Goal: Task Accomplishment & Management: Use online tool/utility

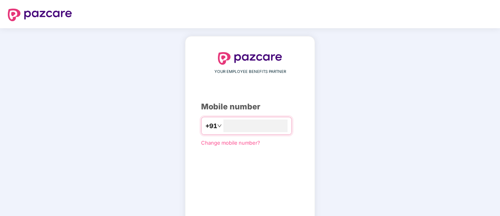
type input "**********"
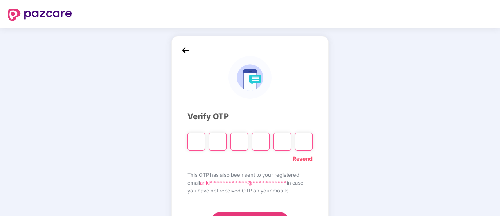
type input "*"
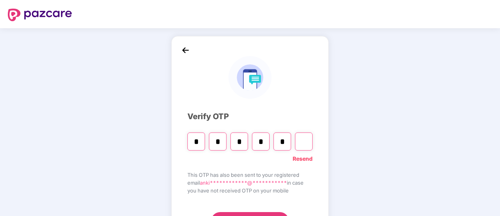
type input "*"
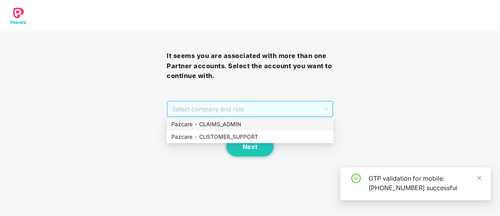
click at [196, 111] on span "Select company and role" at bounding box center [250, 108] width 157 height 15
click at [222, 138] on div "Pazcare - CUSTOMER_SUPPORT" at bounding box center [249, 136] width 157 height 9
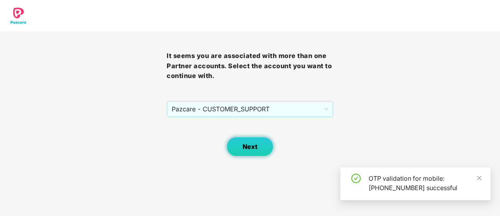
click at [243, 143] on span "Next" at bounding box center [250, 146] width 15 height 7
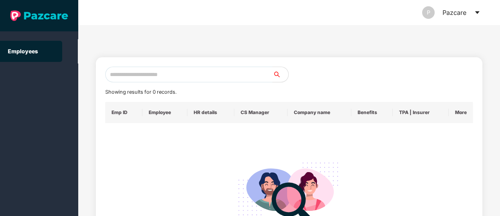
click at [475, 13] on icon "caret-down" at bounding box center [477, 12] width 6 height 6
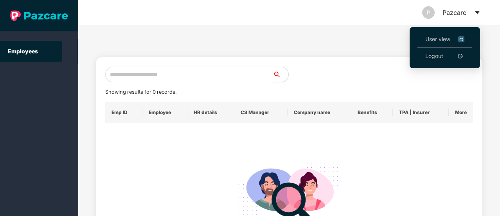
click at [429, 40] on span "User view" at bounding box center [444, 39] width 39 height 9
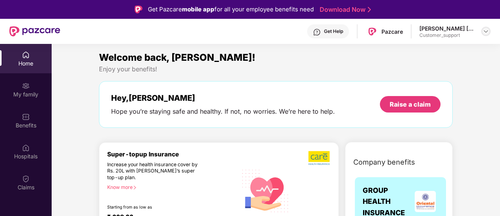
click at [487, 33] on img at bounding box center [486, 31] width 6 height 6
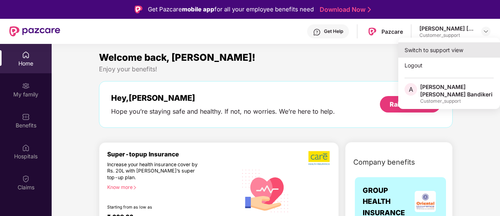
click at [415, 47] on div "Switch to support view" at bounding box center [449, 49] width 102 height 15
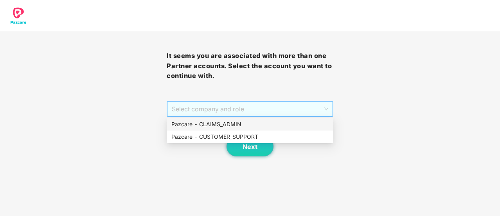
click at [238, 106] on span "Select company and role" at bounding box center [250, 108] width 157 height 15
click at [190, 123] on div "Pazcare - CLAIMS_ADMIN" at bounding box center [249, 124] width 157 height 9
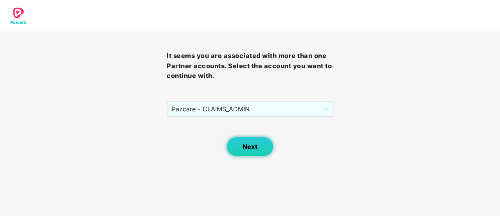
click at [251, 148] on span "Next" at bounding box center [250, 146] width 15 height 7
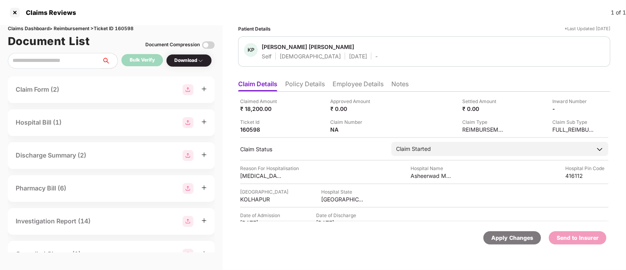
click at [387, 20] on div "Claims Reviews 1 of 1" at bounding box center [313, 12] width 626 height 25
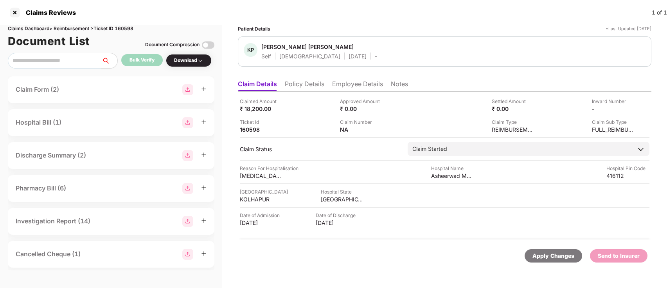
click at [306, 88] on li "Policy Details" at bounding box center [305, 85] width 40 height 11
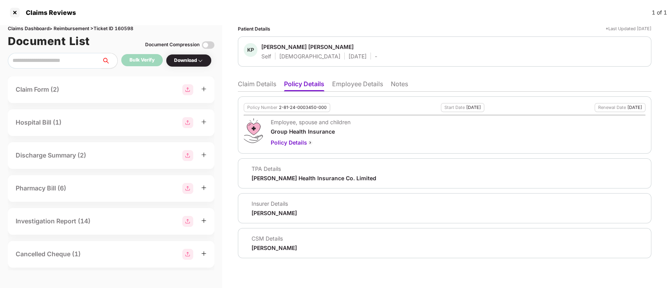
click at [344, 88] on li "Employee Details" at bounding box center [357, 85] width 51 height 11
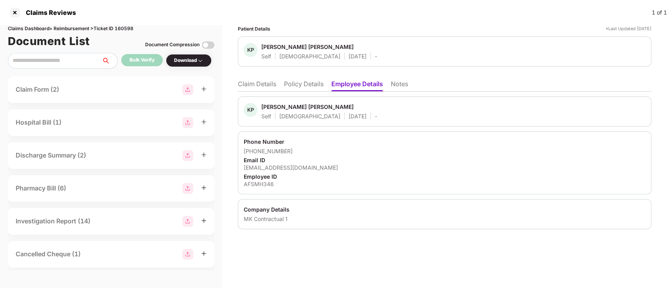
click at [282, 166] on div "prakashkhade2013@gmail.com" at bounding box center [445, 167] width 402 height 7
copy div "prakashkhade2013@gmail.com"
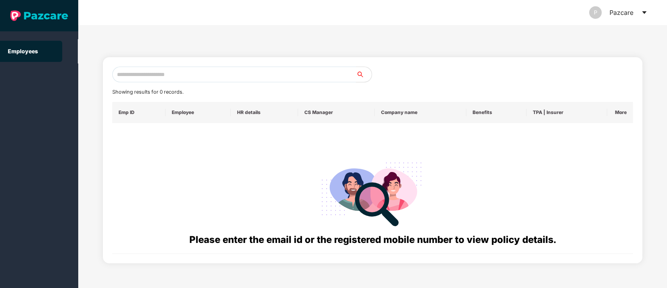
click at [157, 79] on input "text" at bounding box center [234, 75] width 244 height 16
paste input "**********"
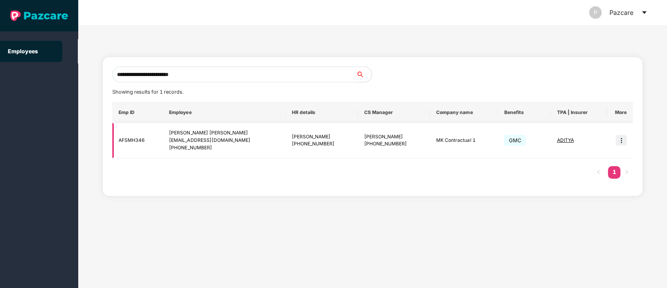
type input "**********"
click at [620, 142] on img at bounding box center [621, 140] width 11 height 11
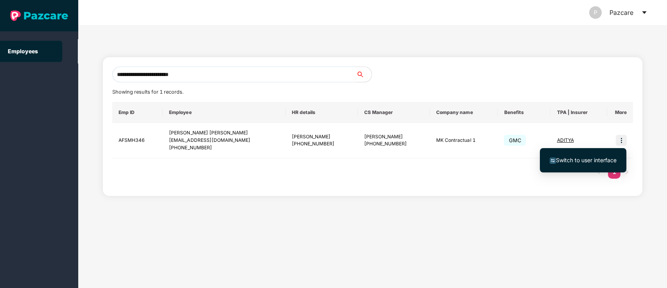
click at [581, 159] on span "Switch to user interface" at bounding box center [586, 160] width 61 height 7
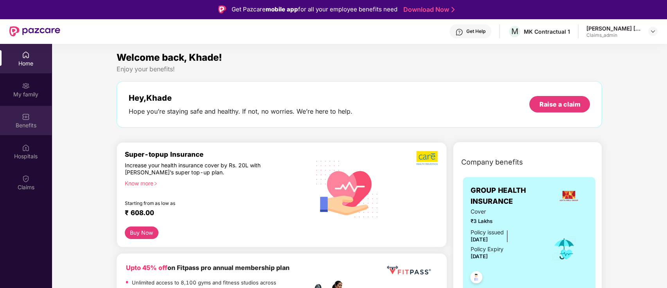
click at [21, 125] on div "Benefits" at bounding box center [26, 125] width 52 height 8
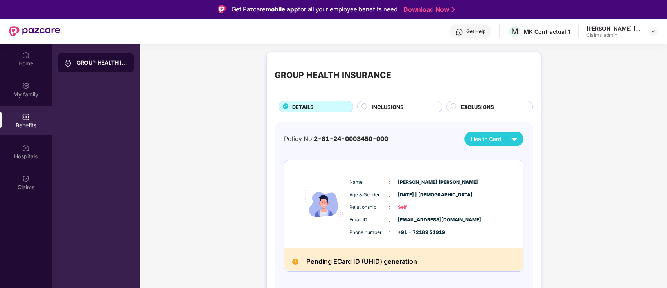
scroll to position [44, 0]
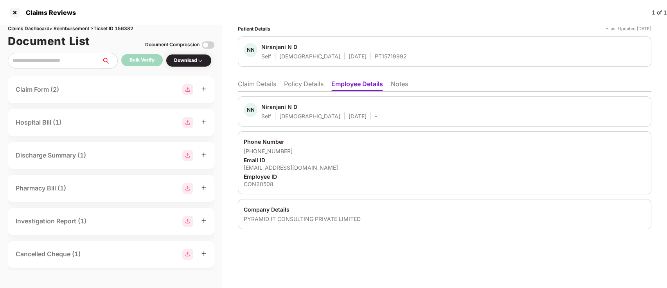
click at [257, 168] on div "[EMAIL_ADDRESS][DOMAIN_NAME]" at bounding box center [445, 167] width 402 height 7
copy div "[EMAIL_ADDRESS][DOMAIN_NAME]"
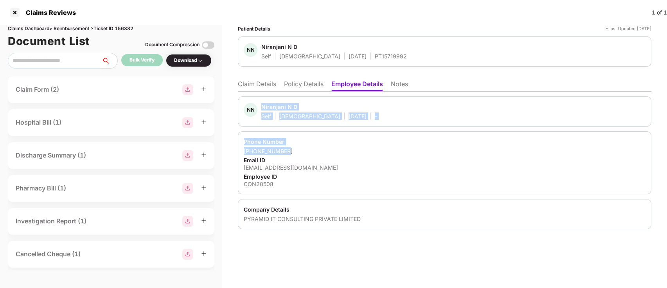
drag, startPoint x: 334, startPoint y: 149, endPoint x: 252, endPoint y: 92, distance: 99.3
click at [252, 92] on div "[PERSON_NAME] N D Self [DEMOGRAPHIC_DATA] [DATE] - Phone Number [PHONE_NUMBER] …" at bounding box center [445, 160] width 414 height 137
click at [247, 84] on li "Claim Details" at bounding box center [257, 85] width 38 height 11
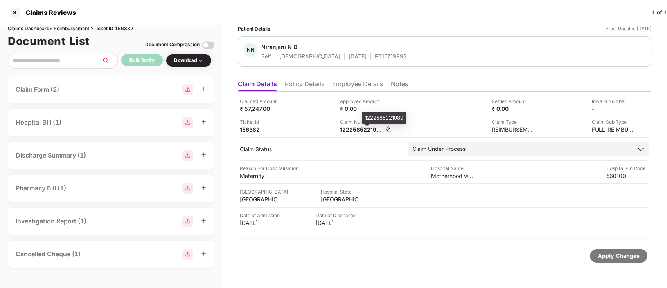
click at [352, 127] on div "1222585221989" at bounding box center [361, 129] width 43 height 7
copy div "1222585221989"
click at [289, 85] on li "Policy Details" at bounding box center [305, 85] width 40 height 11
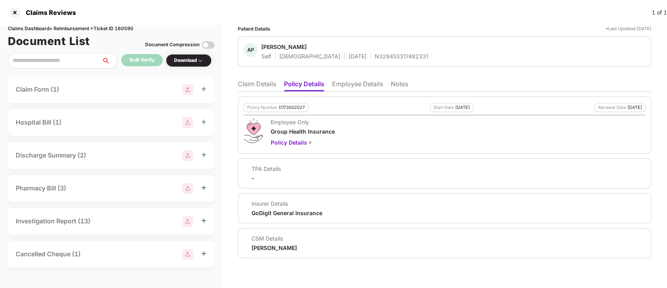
click at [254, 90] on li "Claim Details" at bounding box center [257, 85] width 38 height 11
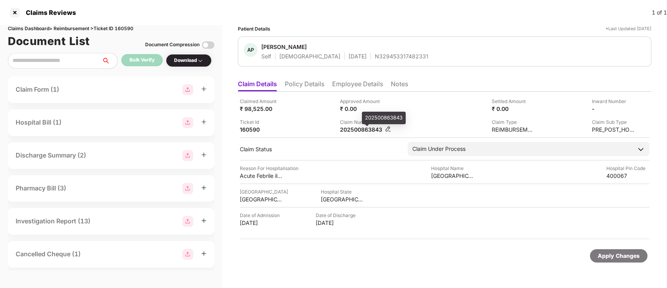
click at [355, 129] on div "202500863843" at bounding box center [361, 129] width 43 height 7
copy div "202500863843"
click at [351, 128] on div "202500861497" at bounding box center [361, 129] width 43 height 7
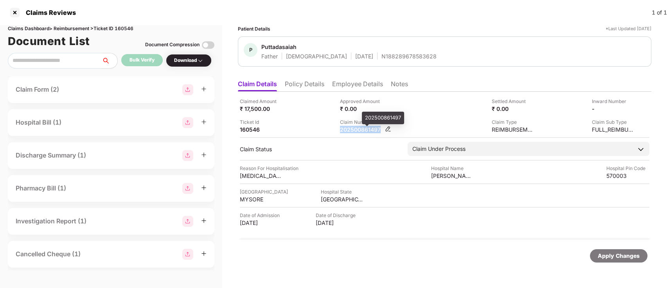
copy div "202500861497"
click at [378, 217] on div "Date of Admission 15 Jul 2025 Date of Discharge 16 Jul 2025" at bounding box center [445, 218] width 410 height 15
click at [352, 127] on div "202500861497" at bounding box center [361, 129] width 43 height 7
copy div "202500861497"
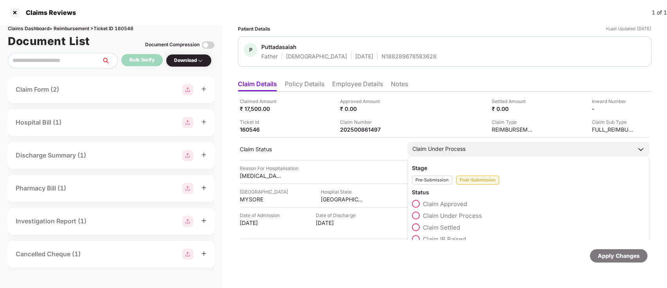
click at [416, 228] on span at bounding box center [416, 227] width 8 height 8
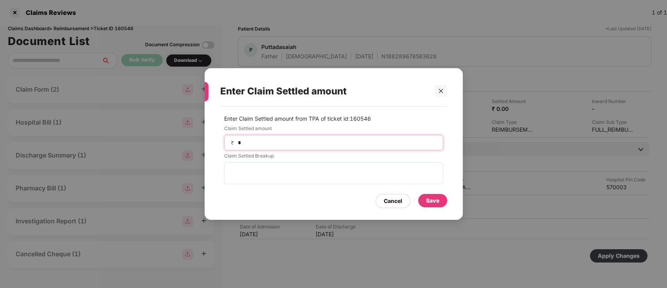
click at [279, 142] on input "*" at bounding box center [337, 143] width 200 height 8
type input "*****"
click at [433, 202] on div "Save" at bounding box center [432, 200] width 13 height 9
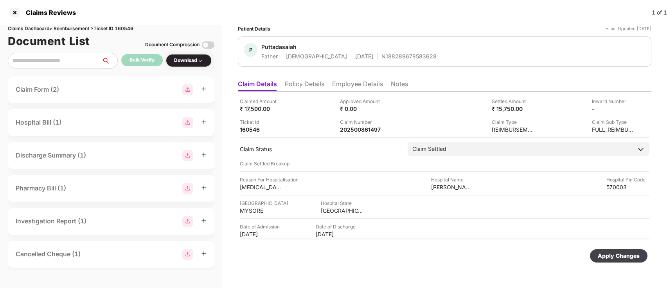
click at [608, 257] on div "Apply Changes" at bounding box center [619, 255] width 42 height 9
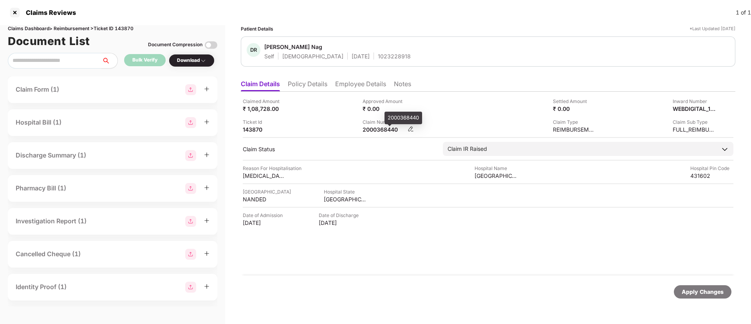
click at [380, 131] on div "2000368440" at bounding box center [383, 129] width 43 height 7
copy div
click at [321, 81] on li "Policy Details" at bounding box center [308, 85] width 40 height 11
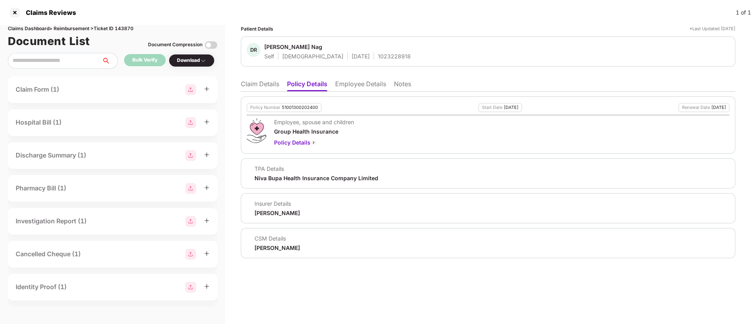
click at [378, 59] on div "1023228918" at bounding box center [394, 55] width 33 height 7
copy div "1023228918"
click at [259, 88] on li "Claim Details" at bounding box center [260, 85] width 38 height 11
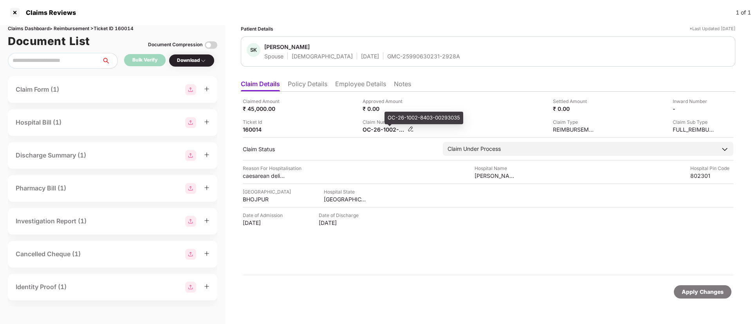
click at [374, 132] on div "OC-26-1002-8403-00293035" at bounding box center [383, 129] width 43 height 7
copy div
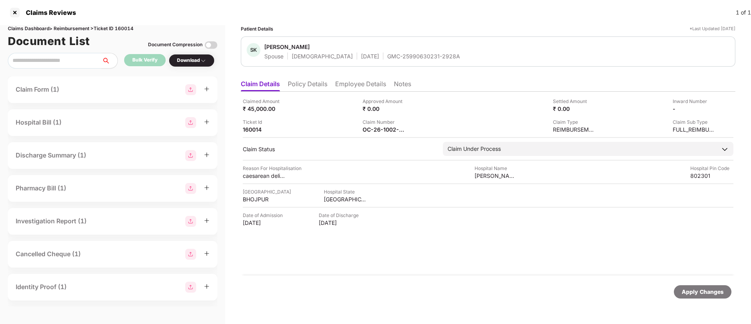
click at [345, 124] on div "Ticket Id 160014" at bounding box center [300, 125] width 114 height 15
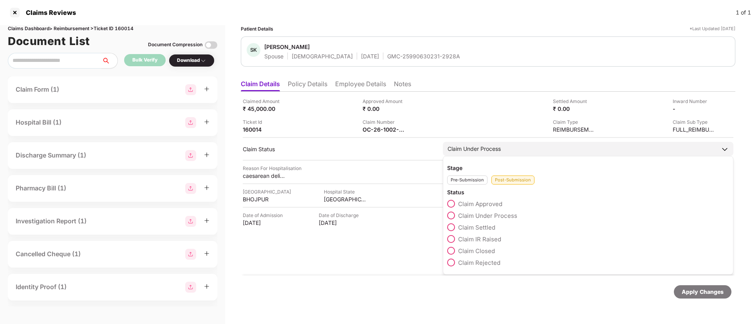
click at [451, 225] on span at bounding box center [451, 227] width 8 height 8
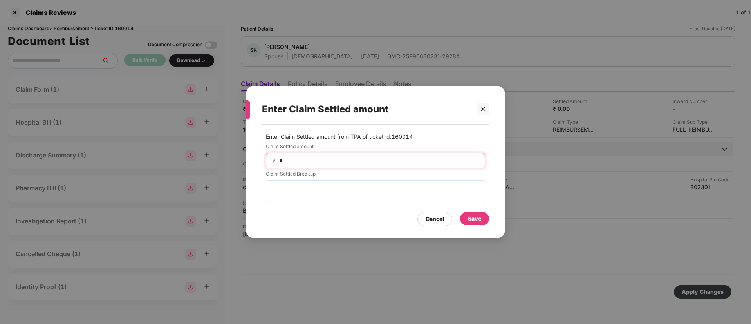
click at [321, 159] on input "*" at bounding box center [379, 161] width 200 height 8
type input "*****"
click at [475, 216] on div "Save" at bounding box center [474, 218] width 13 height 9
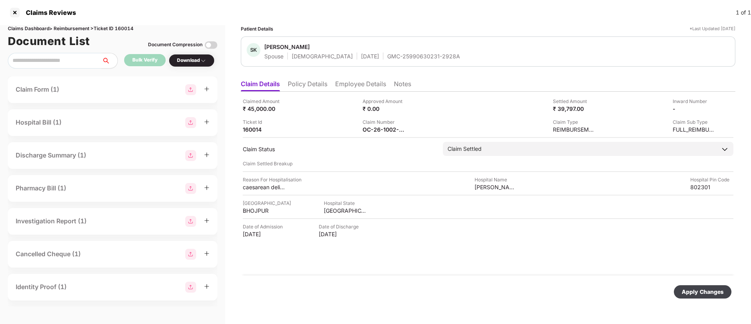
click at [698, 296] on div "Apply Changes" at bounding box center [703, 291] width 58 height 13
click at [450, 229] on div "Date of Admission 13 Jul 2025 Date of Discharge 16 Jul 2025" at bounding box center [488, 230] width 490 height 15
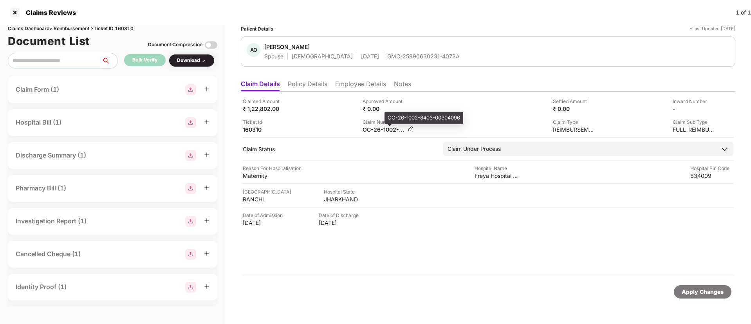
click at [379, 132] on div "OC-26-1002-8403-00304096" at bounding box center [383, 129] width 43 height 7
copy div
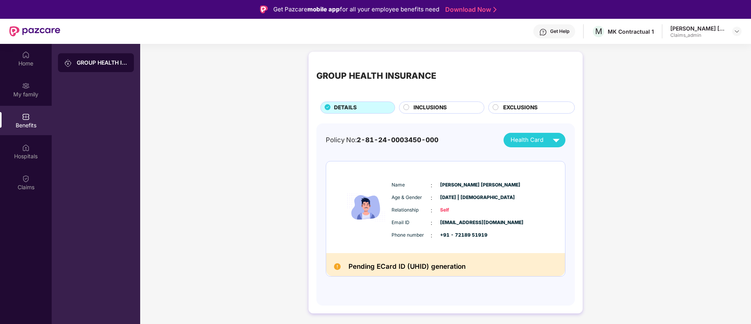
scroll to position [44, 0]
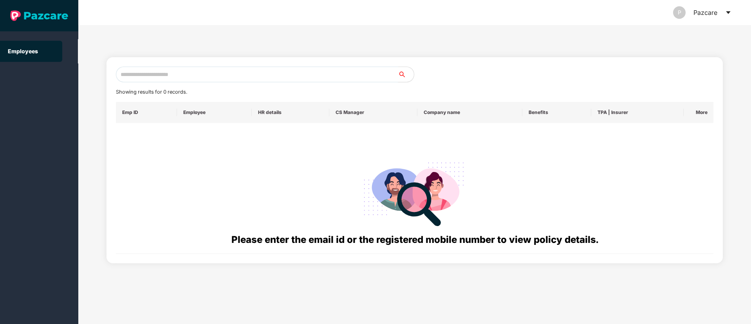
click at [138, 80] on input "text" at bounding box center [257, 75] width 282 height 16
paste input "**********"
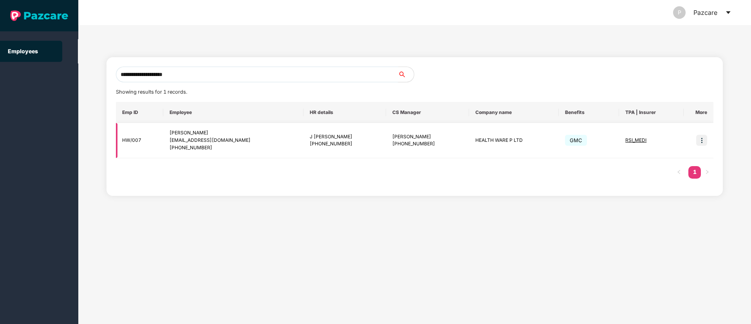
type input "**********"
click at [700, 141] on img at bounding box center [701, 140] width 11 height 11
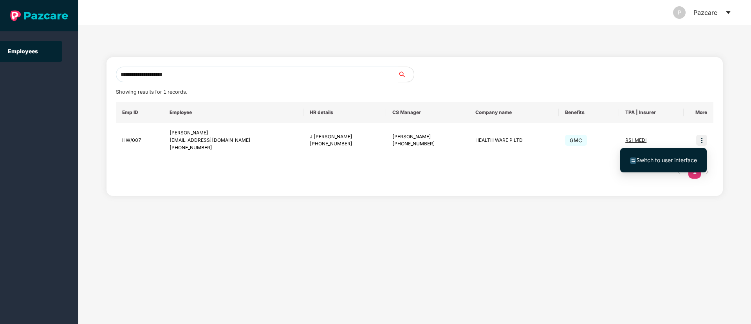
click at [668, 157] on span "Switch to user interface" at bounding box center [666, 160] width 61 height 7
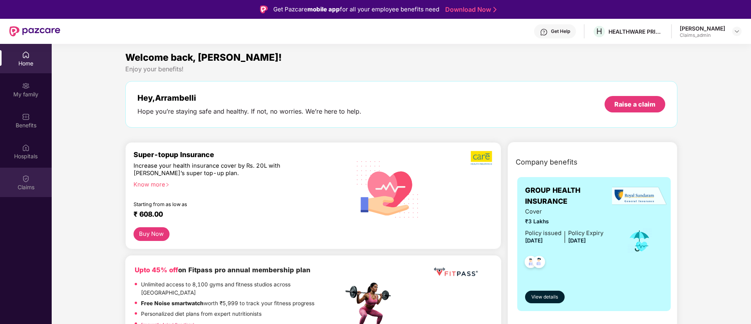
click at [29, 186] on div "Claims" at bounding box center [26, 187] width 52 height 8
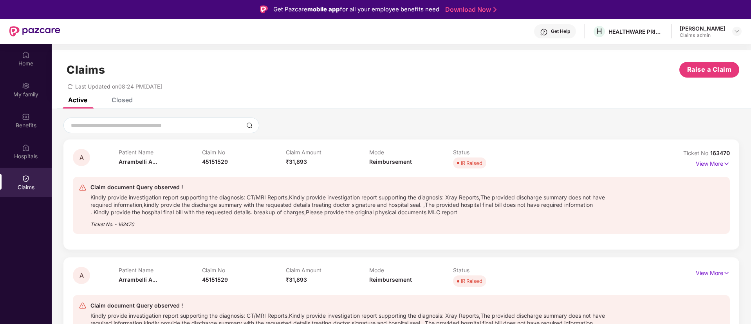
scroll to position [8, 0]
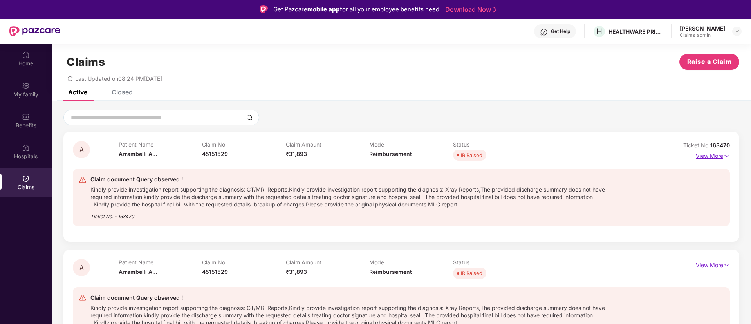
click at [703, 159] on p "View More" at bounding box center [713, 155] width 34 height 11
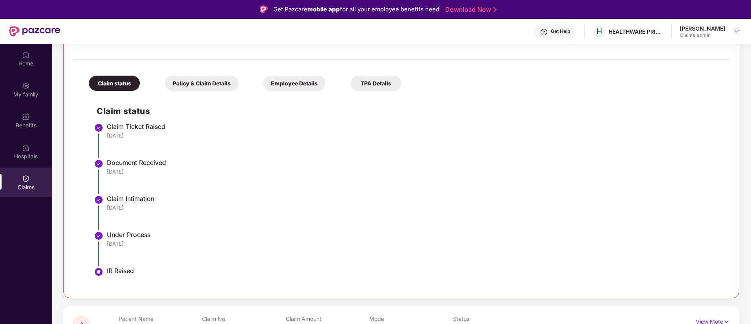
scroll to position [274, 0]
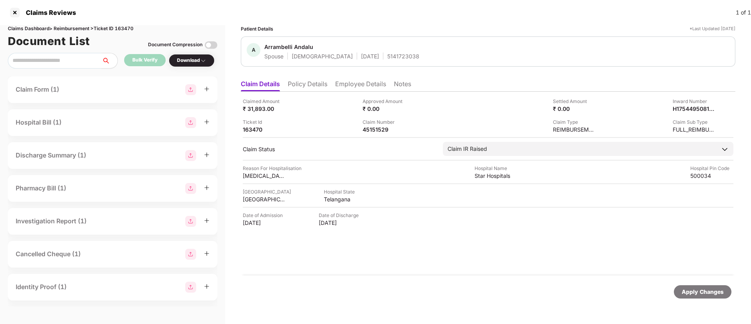
click at [361, 85] on li "Employee Details" at bounding box center [360, 85] width 51 height 11
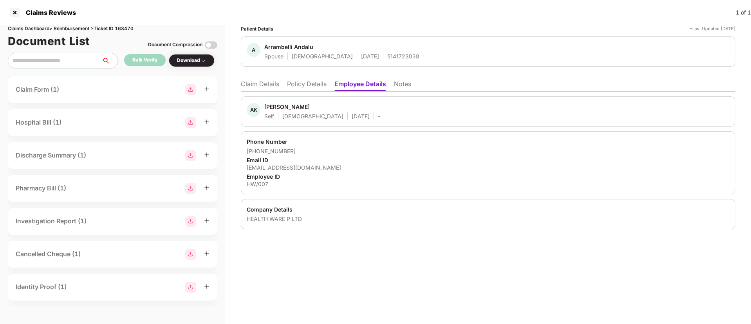
click at [269, 166] on div "krishnahwpl@gmail.com" at bounding box center [488, 167] width 483 height 7
copy div "krishnahwpl@gmail.com"
click at [276, 86] on li "Claim Details" at bounding box center [260, 85] width 38 height 11
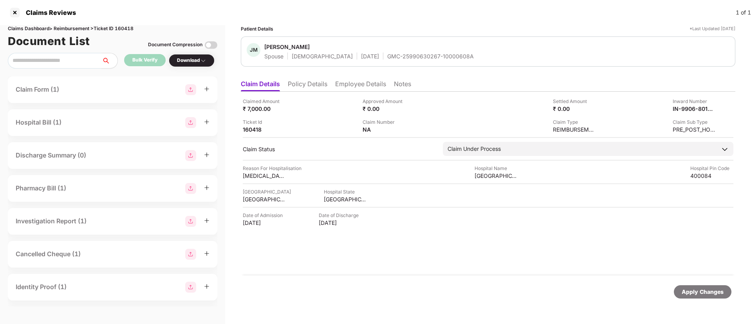
click at [387, 56] on div "GMC-25990630267-10000608A" at bounding box center [430, 55] width 87 height 7
copy div "GMC-25990630267-10000608A"
click at [308, 111] on div "Claimed Amount ₹ 7,000.00" at bounding box center [300, 104] width 114 height 15
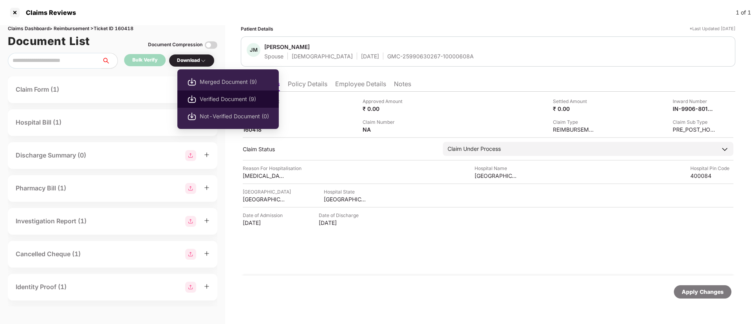
click at [231, 103] on span "Verified Document (9)" at bounding box center [234, 99] width 69 height 9
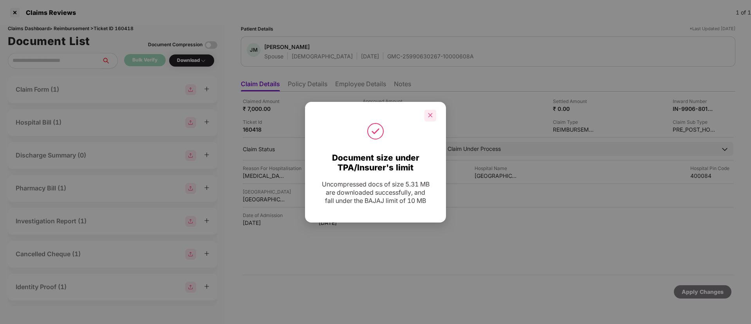
click at [434, 114] on div at bounding box center [430, 116] width 12 height 12
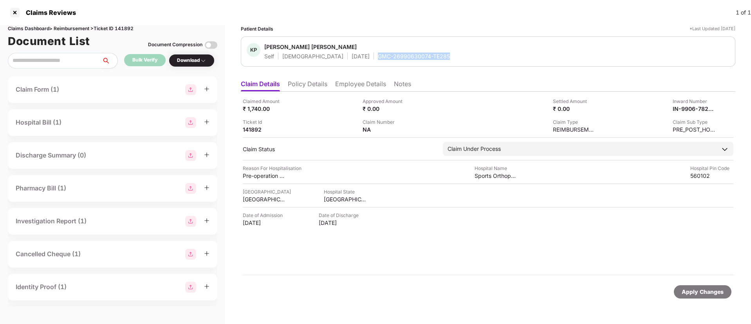
drag, startPoint x: 343, startPoint y: 55, endPoint x: 436, endPoint y: 52, distance: 92.8
click at [436, 52] on div "KP [PERSON_NAME] [PERSON_NAME] Self [DEMOGRAPHIC_DATA] [DATE] GMC-26990630074-T…" at bounding box center [488, 51] width 483 height 17
copy div "GMC-26990630074-TE285"
click at [423, 105] on div "Approved Amount ₹ 0.00" at bounding box center [419, 104] width 114 height 15
click at [301, 89] on li "Policy Details" at bounding box center [308, 85] width 40 height 11
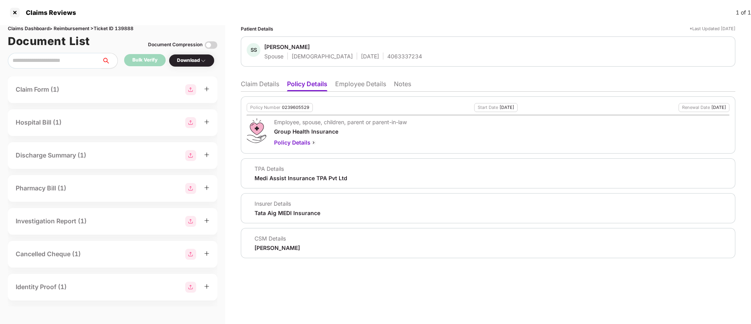
click at [263, 84] on li "Claim Details" at bounding box center [260, 85] width 38 height 11
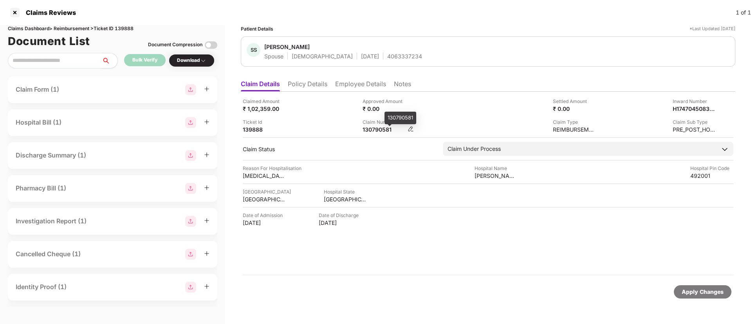
click at [373, 132] on div "130790581" at bounding box center [383, 129] width 43 height 7
copy div "130790581"
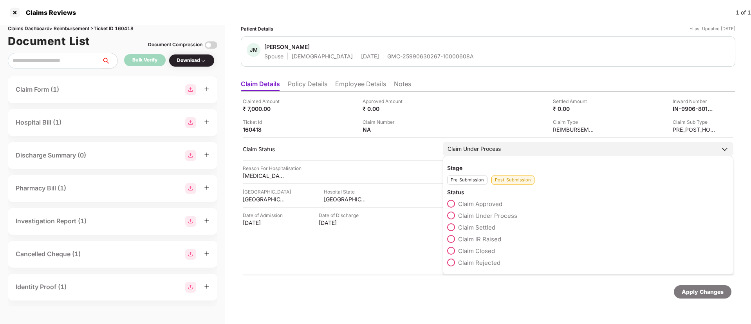
click at [454, 226] on span at bounding box center [451, 227] width 8 height 8
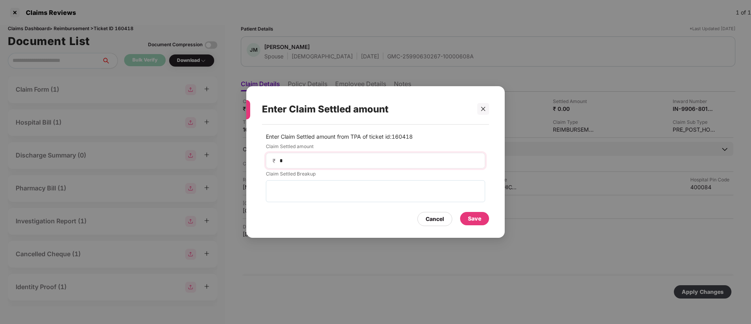
click at [349, 165] on div "₹ *" at bounding box center [375, 161] width 219 height 16
click at [346, 164] on input "*" at bounding box center [379, 161] width 200 height 8
type input "****"
click at [478, 216] on div "Save" at bounding box center [474, 218] width 13 height 9
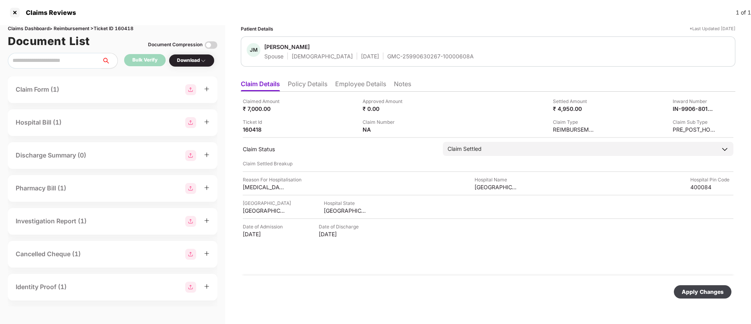
click at [696, 293] on div "Apply Changes" at bounding box center [702, 291] width 42 height 9
drag, startPoint x: 360, startPoint y: 54, endPoint x: 453, endPoint y: 57, distance: 93.2
click at [453, 57] on div "[PERSON_NAME] [PERSON_NAME] Spouse [DEMOGRAPHIC_DATA] [DATE] GMC-25990630267-10…" at bounding box center [488, 51] width 483 height 17
copy div "GMC-25990630267-10000608A"
click at [335, 113] on div "Claimed Amount ₹ 7,000.00 Approved Amount ₹ 0.00 Settled Amount ₹ 4,950.00 Inwa…" at bounding box center [488, 115] width 490 height 36
